Goal: Transaction & Acquisition: Book appointment/travel/reservation

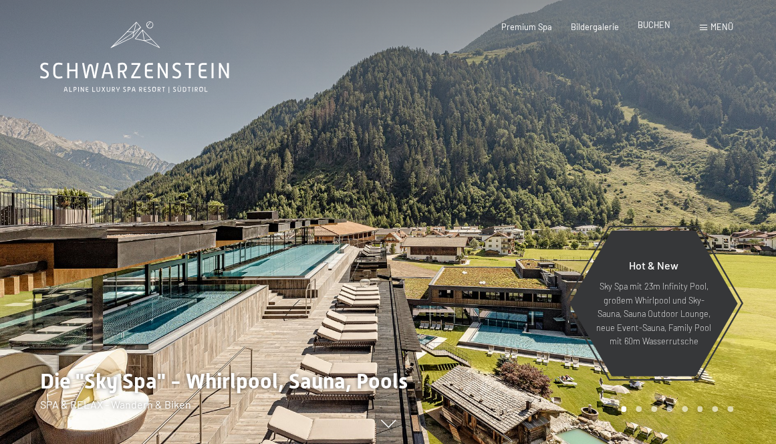
click at [660, 30] on div "BUCHEN" at bounding box center [654, 25] width 33 height 12
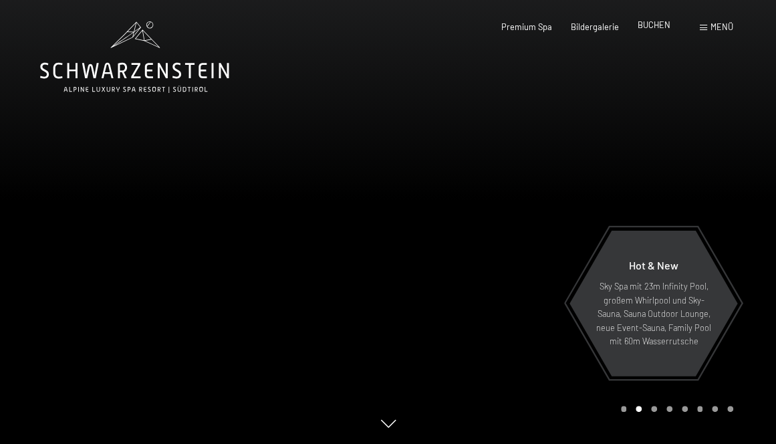
click at [654, 28] on span "BUCHEN" at bounding box center [654, 24] width 33 height 11
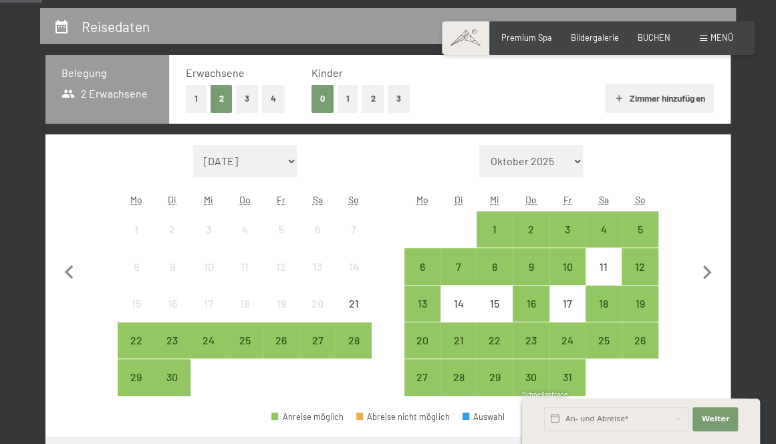
scroll to position [254, 0]
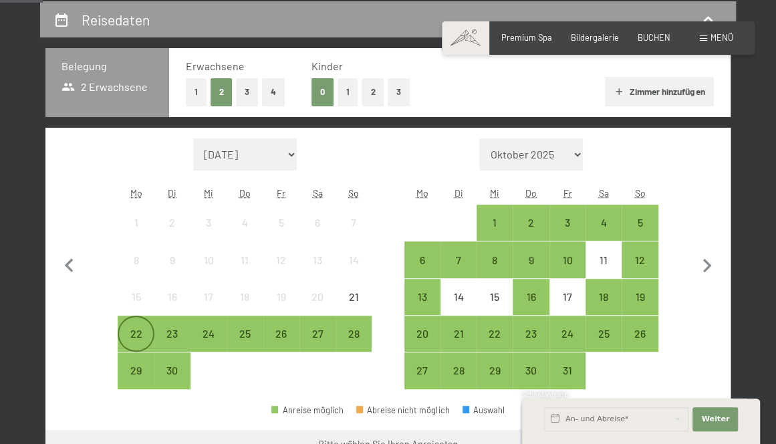
click at [141, 328] on div "22" at bounding box center [135, 344] width 33 height 33
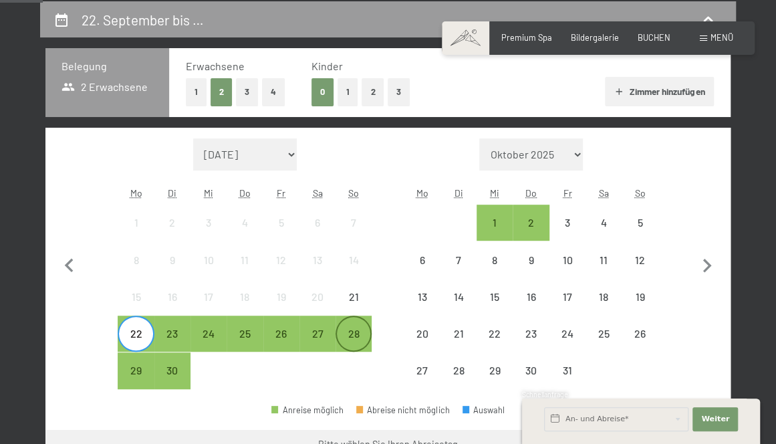
click at [349, 330] on div "28" at bounding box center [353, 344] width 33 height 33
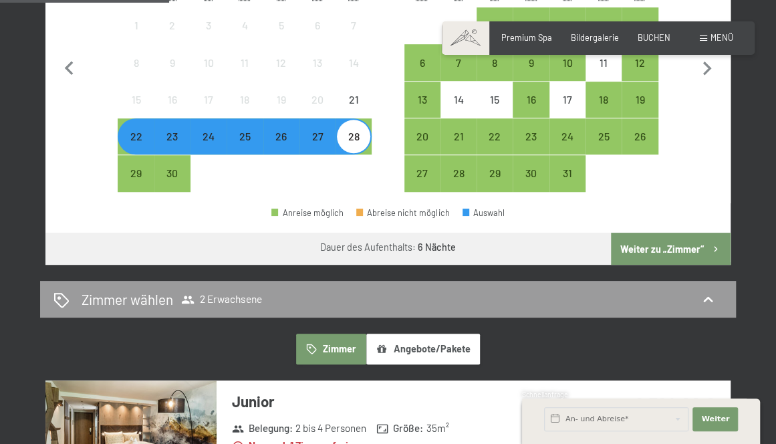
scroll to position [452, 0]
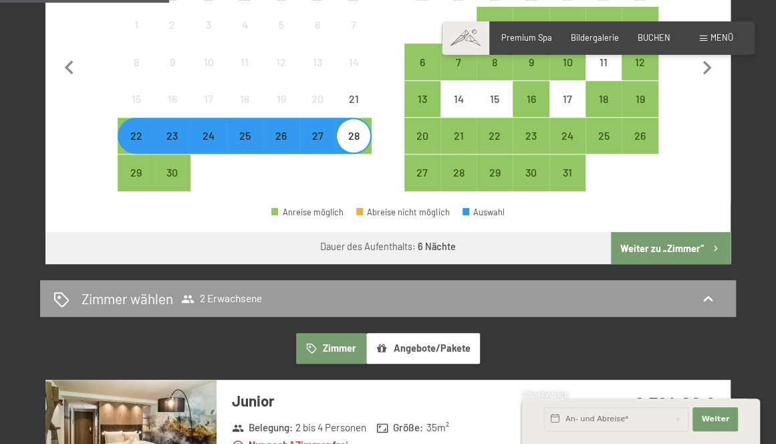
click at [630, 245] on button "Weiter zu „Zimmer“" at bounding box center [671, 248] width 120 height 32
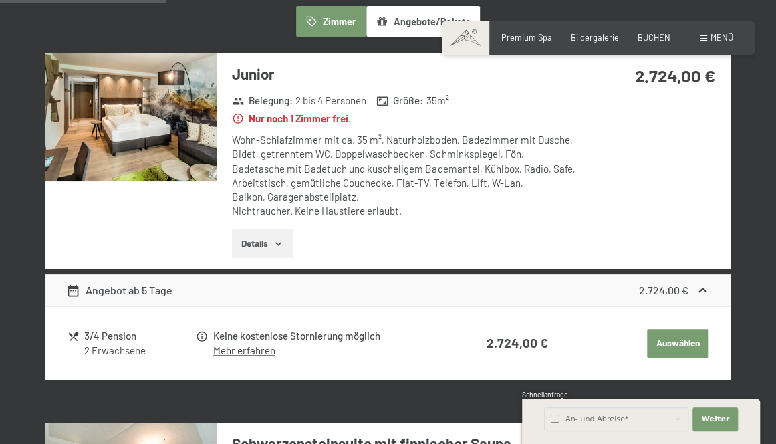
scroll to position [349, 0]
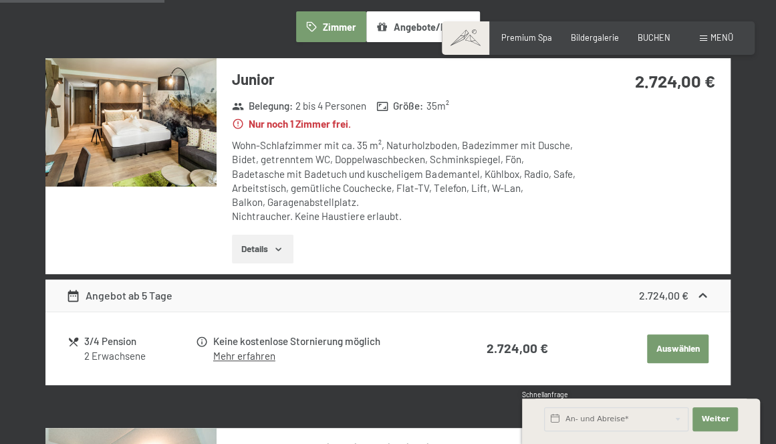
click at [263, 243] on button "Details" at bounding box center [262, 249] width 61 height 29
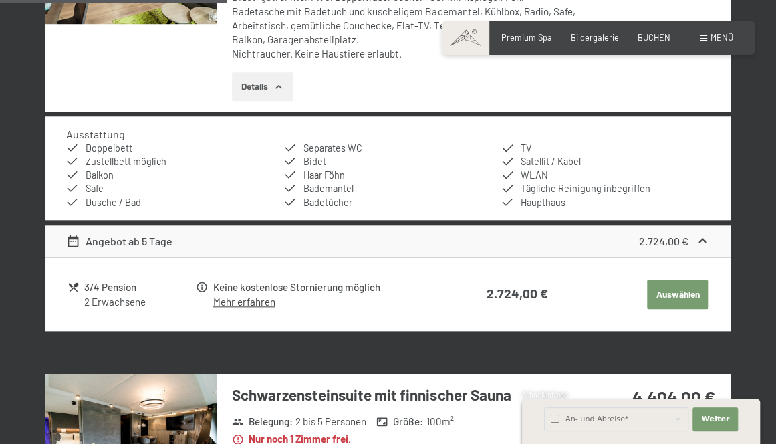
scroll to position [514, 0]
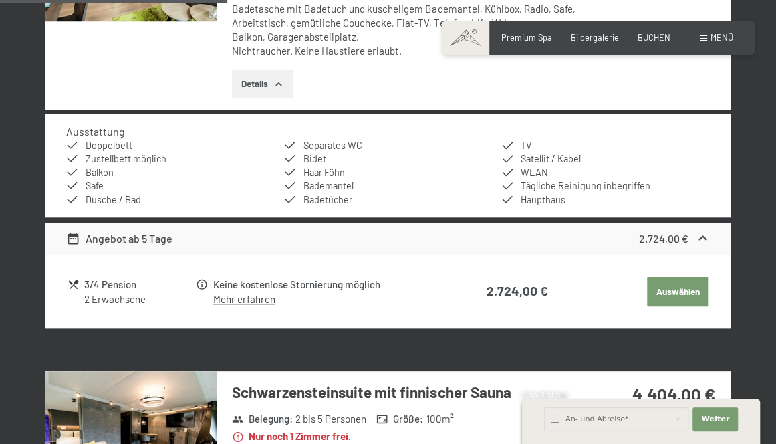
click at [263, 300] on link "Mehr erfahren" at bounding box center [244, 299] width 62 height 12
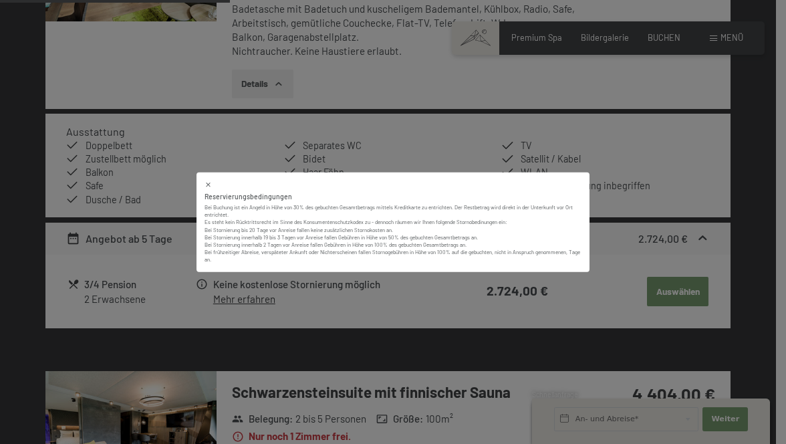
click at [205, 184] on icon at bounding box center [208, 184] width 7 height 7
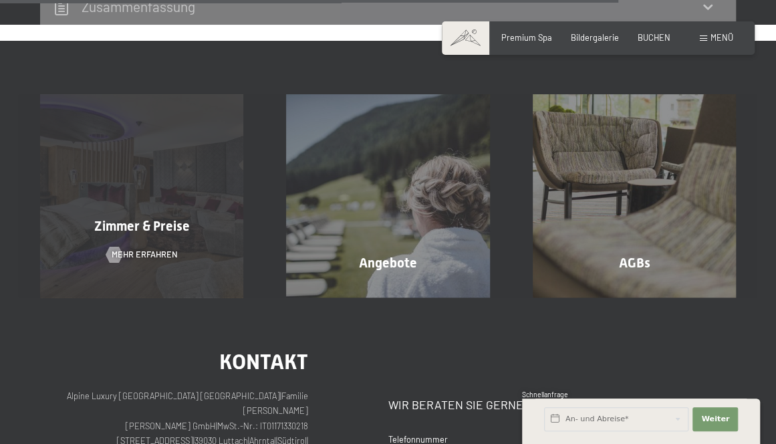
scroll to position [1448, 0]
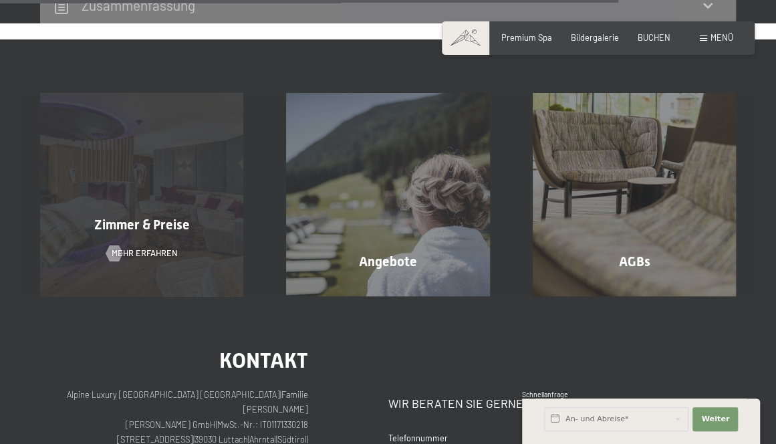
click at [164, 193] on div "Zimmer & Preise Mehr erfahren" at bounding box center [142, 194] width 246 height 203
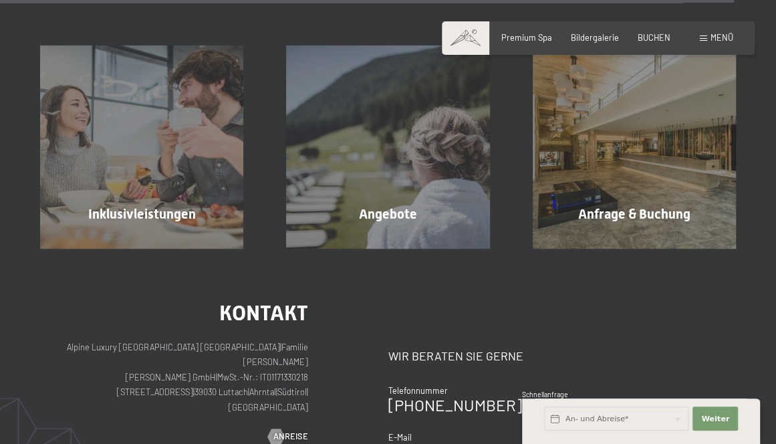
scroll to position [3161, 0]
